Goal: Complete application form

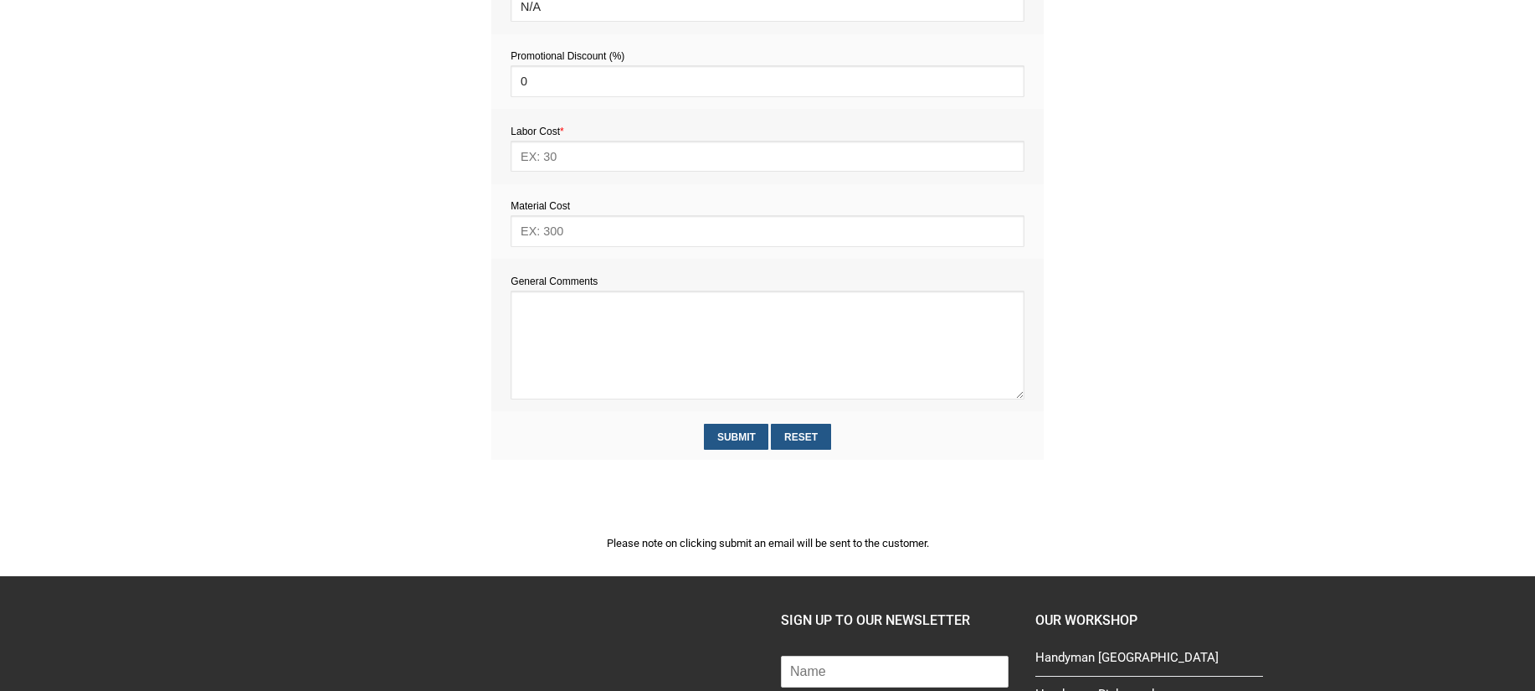
scroll to position [1002, 0]
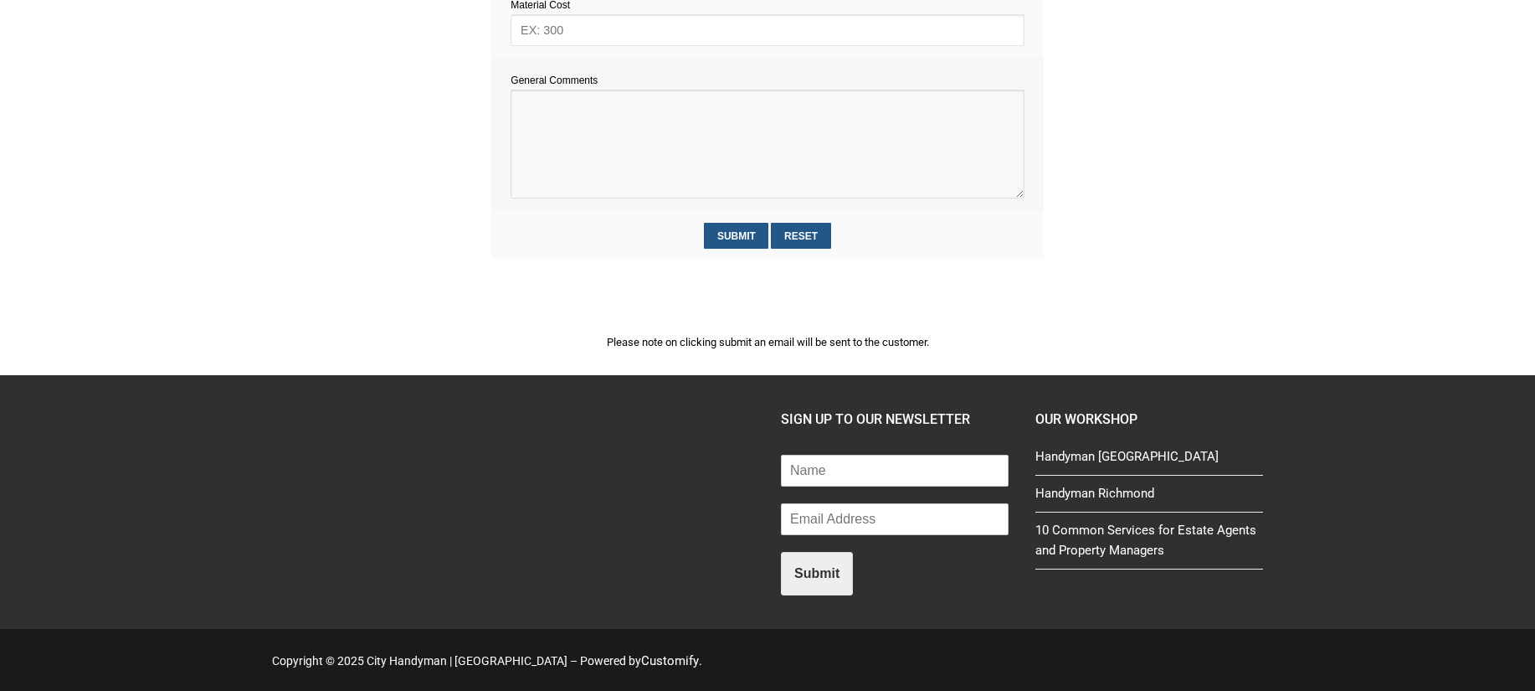
paste textarea "Estimate provision for a professional handyman (service call out and labour) to…"
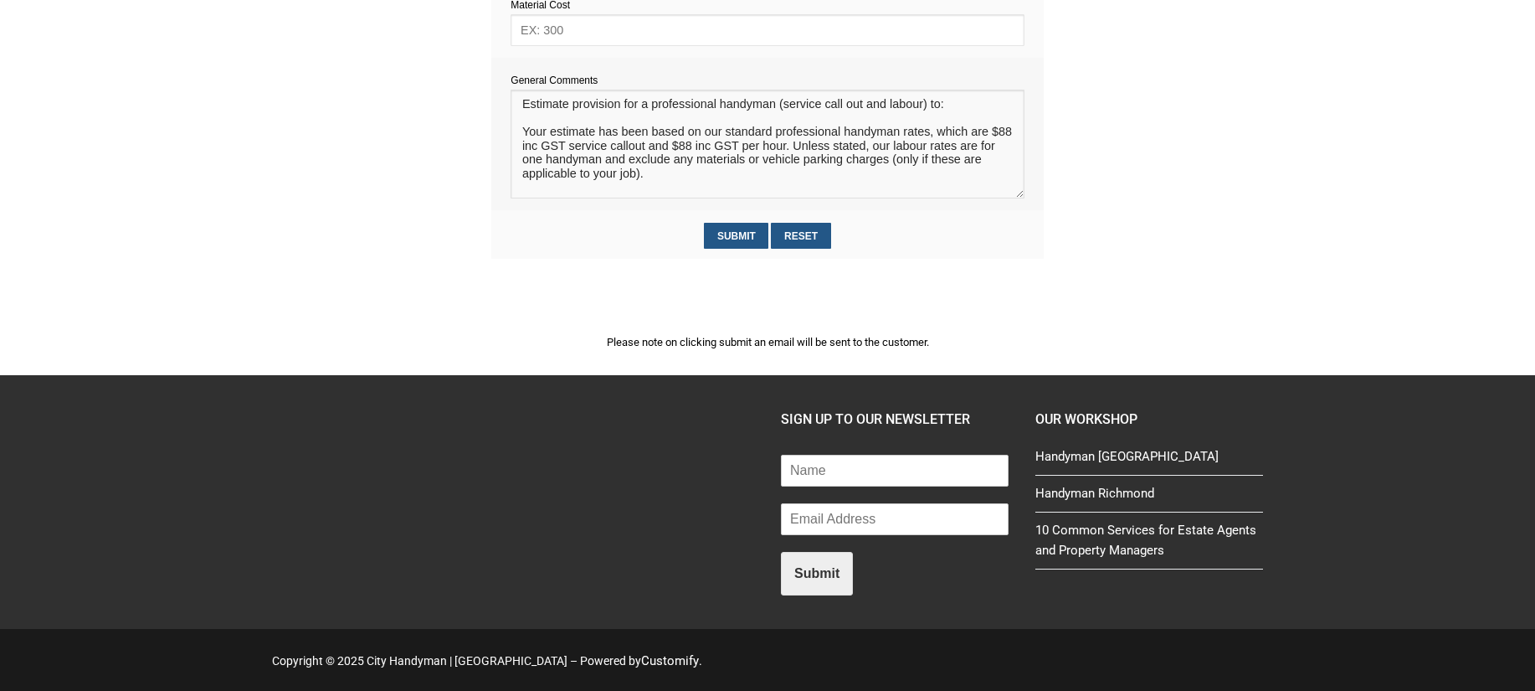
scroll to position [0, 0]
click at [534, 120] on textarea at bounding box center [767, 144] width 513 height 109
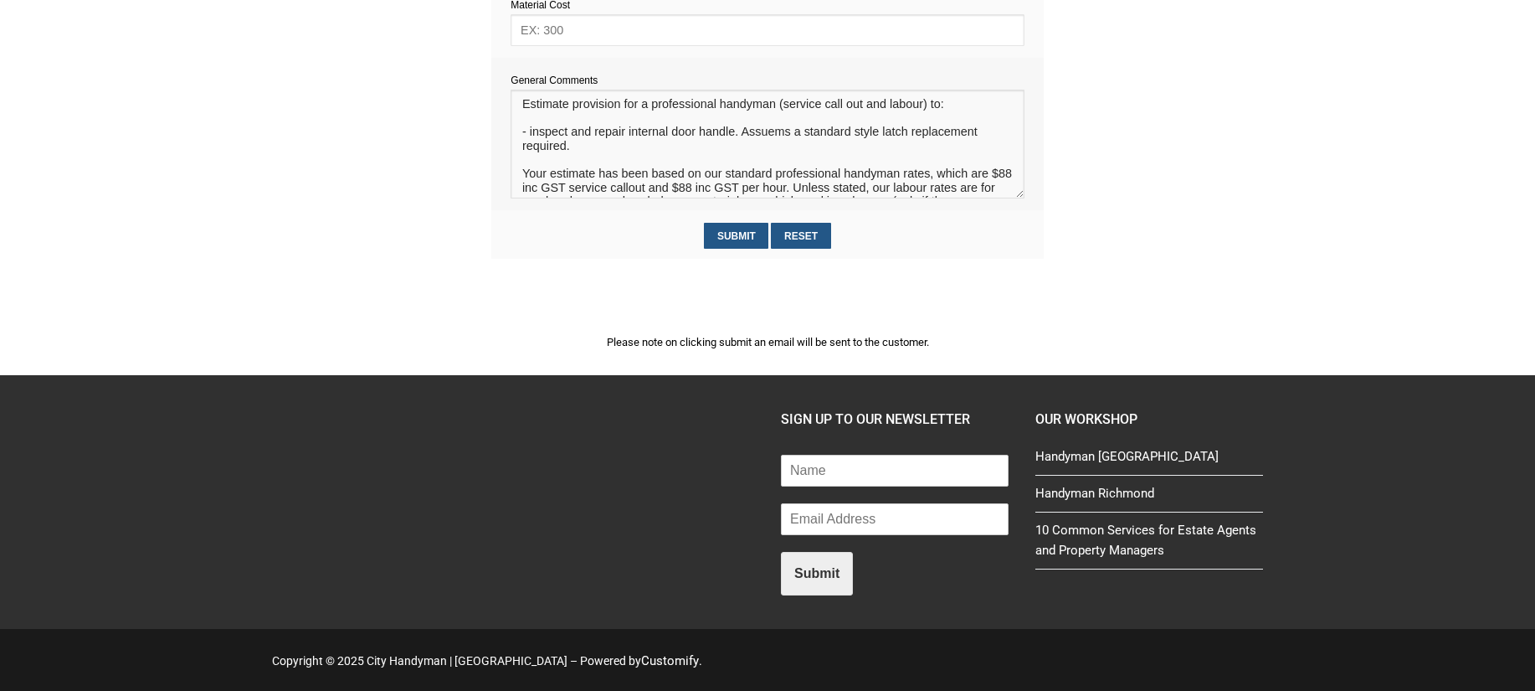
click at [765, 145] on textarea at bounding box center [767, 144] width 513 height 109
click at [768, 132] on textarea at bounding box center [767, 144] width 513 height 109
click at [595, 146] on textarea at bounding box center [767, 144] width 513 height 109
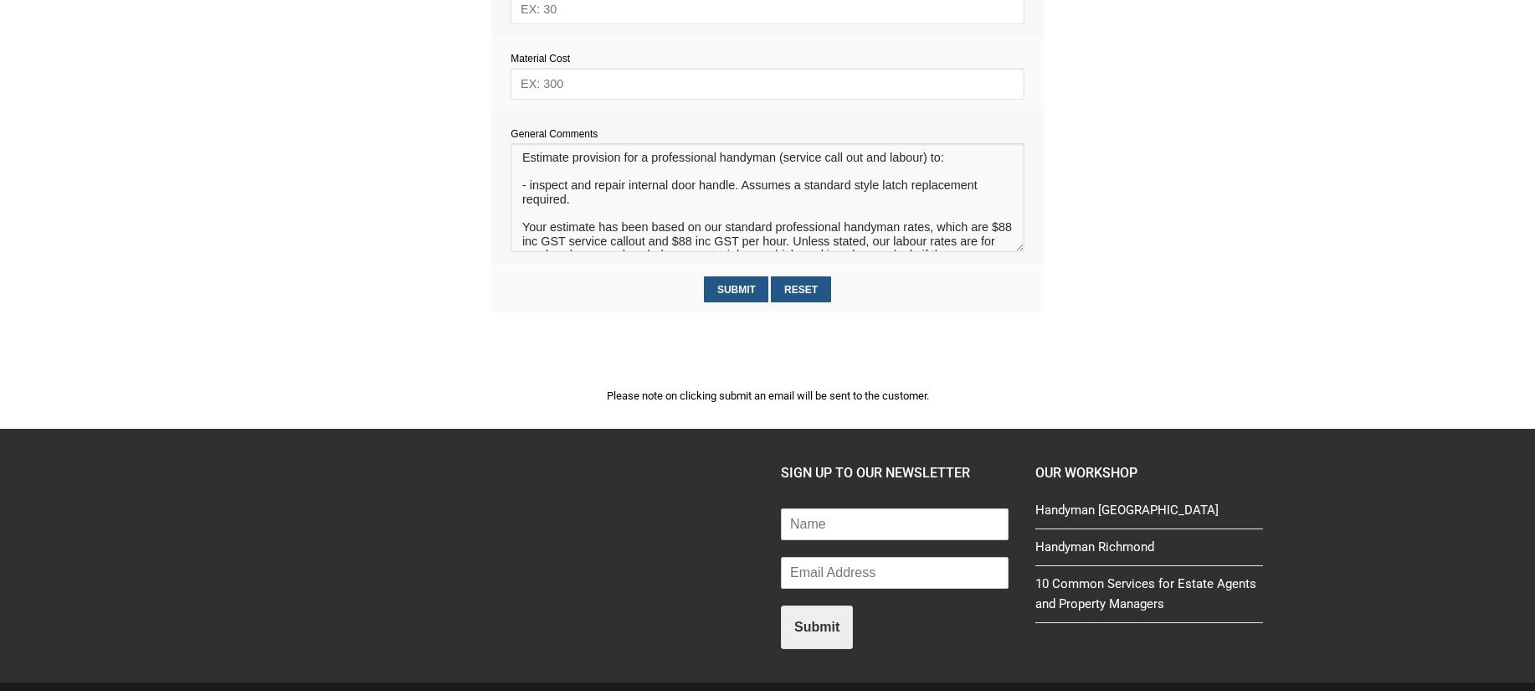
scroll to position [927, 0]
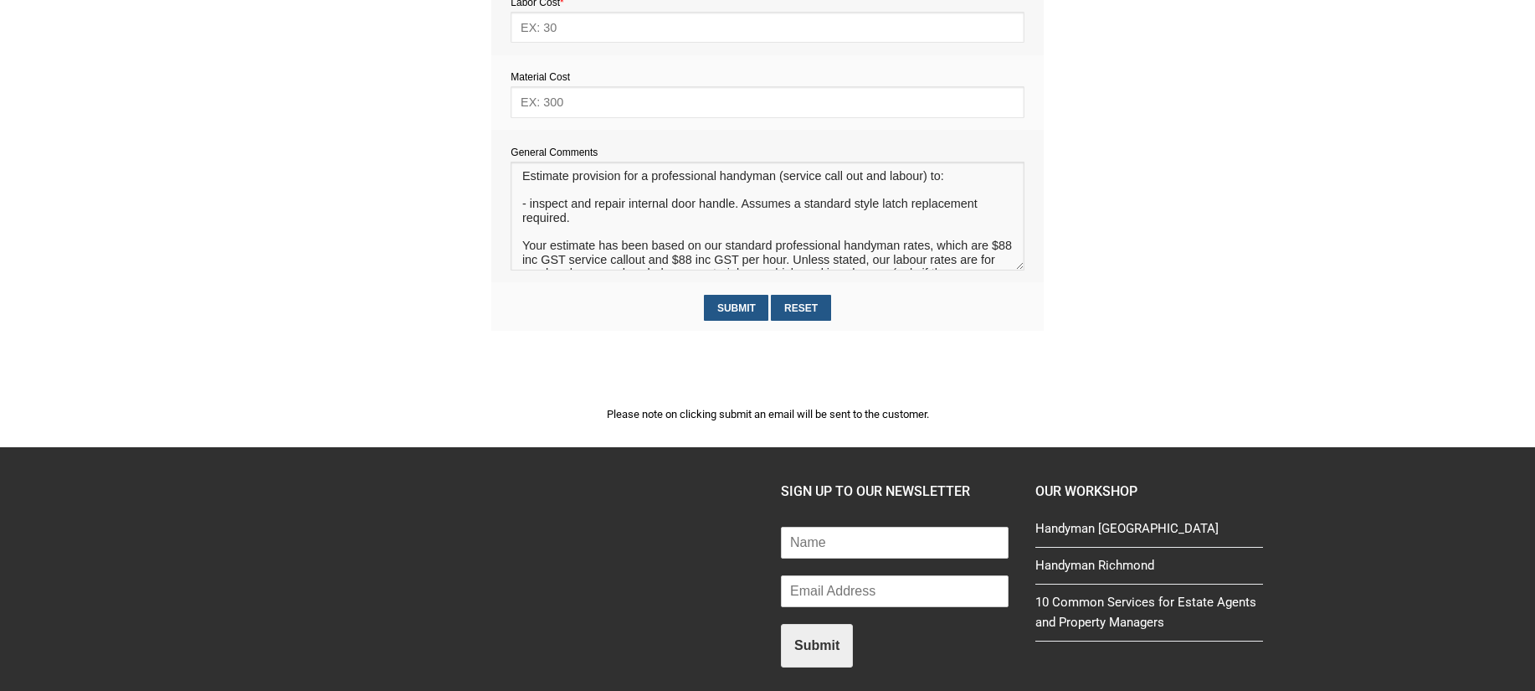
type textarea "Estimate provision for a professional handyman (service call out and labour) to…"
click at [583, 29] on input "text" at bounding box center [767, 27] width 513 height 31
click at [574, 105] on input "text" at bounding box center [767, 101] width 513 height 31
type input "20"
click at [552, 33] on input "text" at bounding box center [767, 27] width 513 height 31
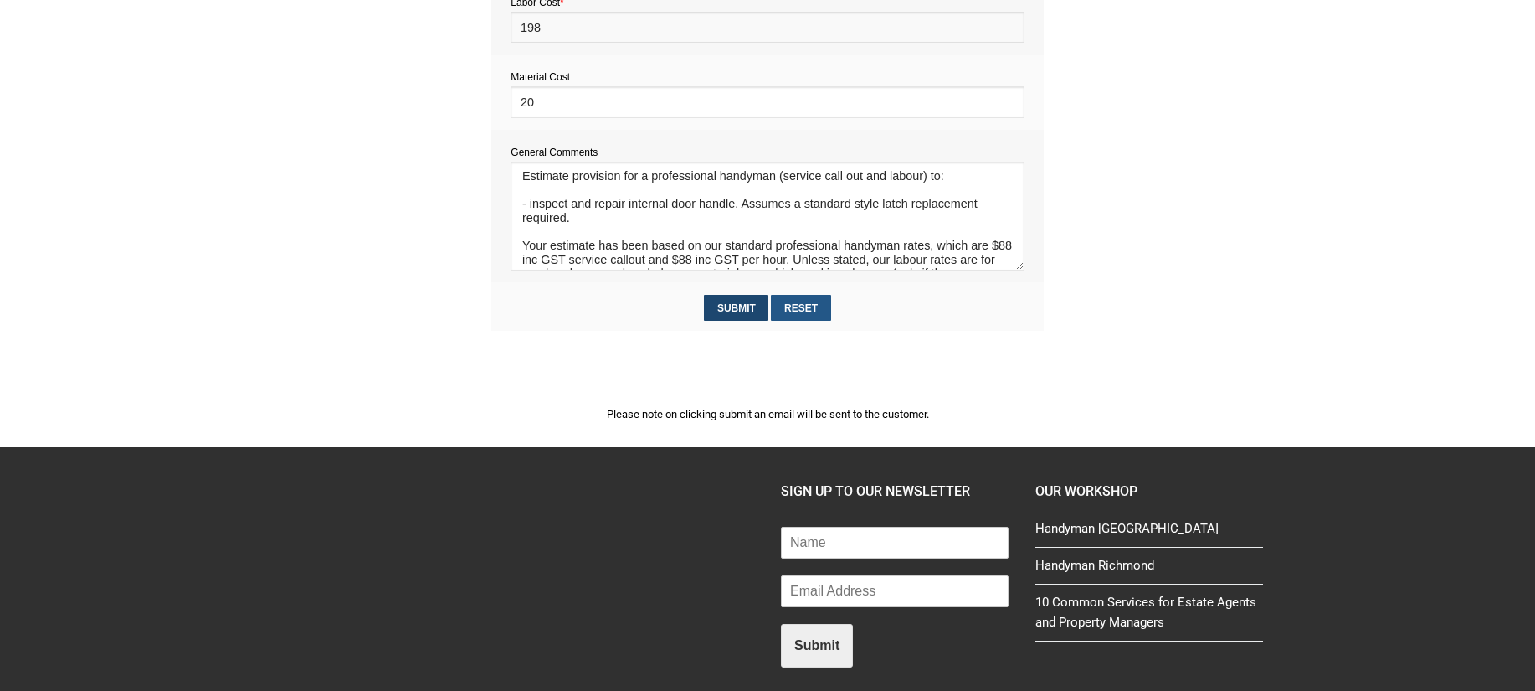
type input "198"
click at [737, 303] on input "Submit" at bounding box center [736, 308] width 64 height 26
